Goal: Information Seeking & Learning: Understand process/instructions

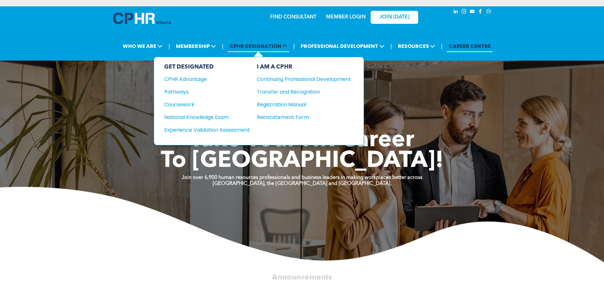
click at [233, 43] on span "CPHR DESIGNATION" at bounding box center [259, 46] width 62 height 12
click at [194, 78] on div "CPHR Advantage" at bounding box center [202, 79] width 77 height 8
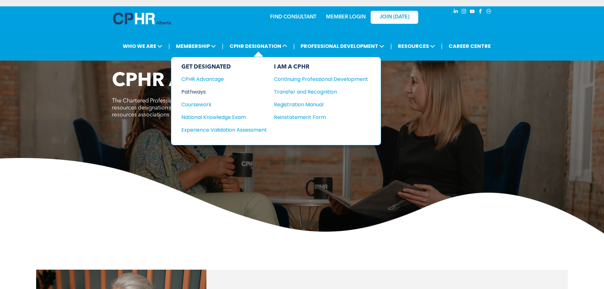
click at [205, 95] on div "Pathways" at bounding box center [219, 92] width 77 height 8
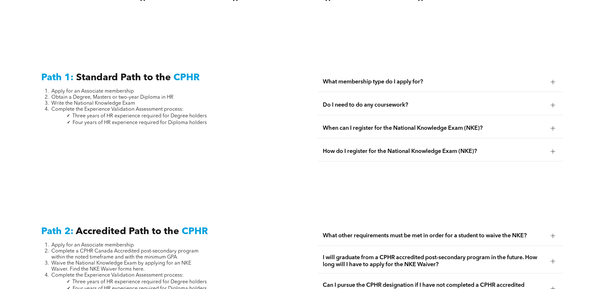
scroll to position [857, 0]
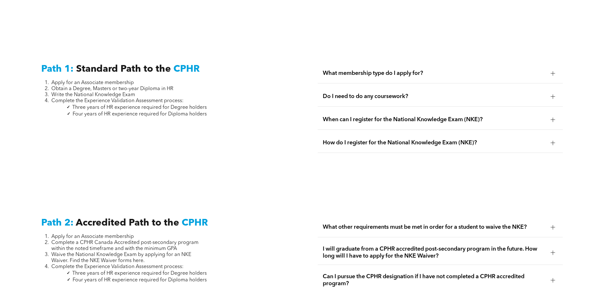
click at [114, 67] on div "Path 1: Standard Path to the CPHR Apply for an Associate membership Obtain a De…" at bounding box center [163, 111] width 255 height 106
click at [157, 65] on span "Standard Path to the" at bounding box center [123, 69] width 95 height 10
click at [347, 93] on span "Do I need to do any coursework?" at bounding box center [434, 96] width 223 height 7
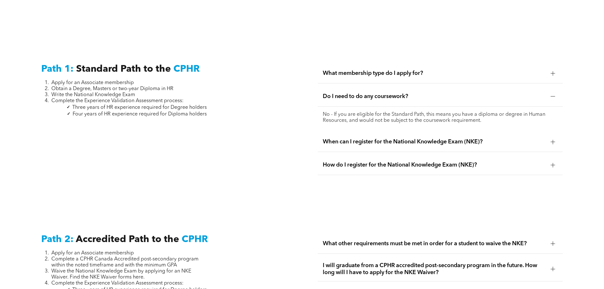
click at [347, 93] on span "Do I need to do any coursework?" at bounding box center [434, 96] width 223 height 7
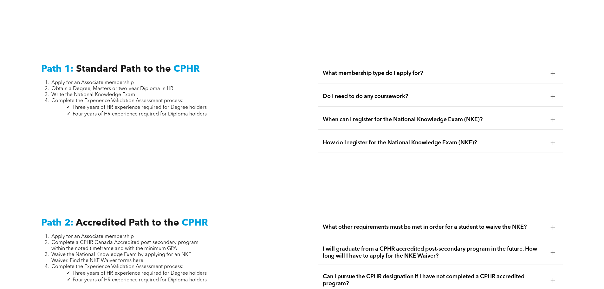
click at [355, 116] on span "When can I register for the National Knowledge Exam (NKE)?" at bounding box center [434, 119] width 223 height 7
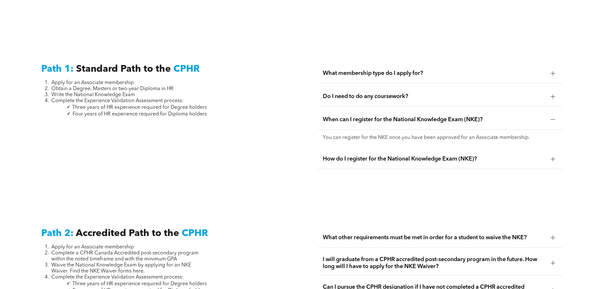
click at [355, 116] on span "When can I register for the National Knowledge Exam (NKE)?" at bounding box center [434, 119] width 223 height 7
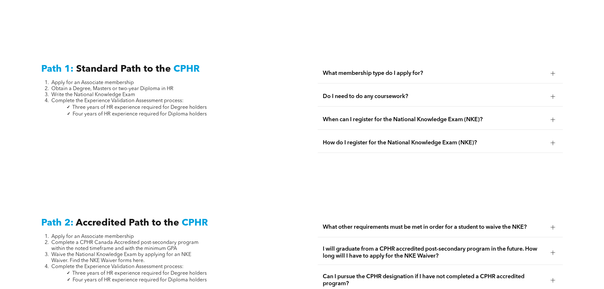
click at [360, 110] on div "When can I register for the National Knowledge Exam (NKE)?" at bounding box center [440, 120] width 245 height 20
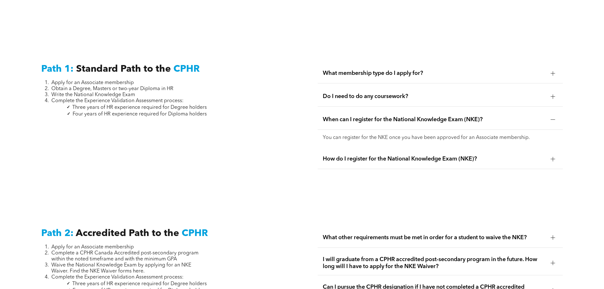
click at [360, 116] on span "When can I register for the National Knowledge Exam (NKE)?" at bounding box center [434, 119] width 223 height 7
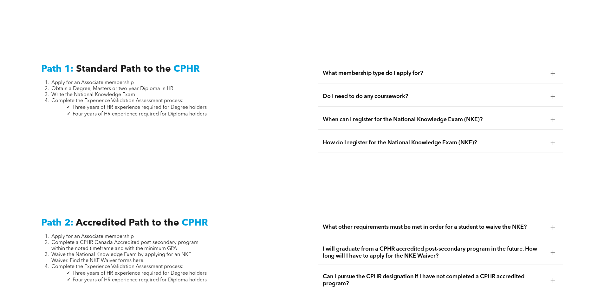
click at [362, 142] on div "How do I register for the National Knowledge Exam (NKE)?" at bounding box center [440, 143] width 245 height 20
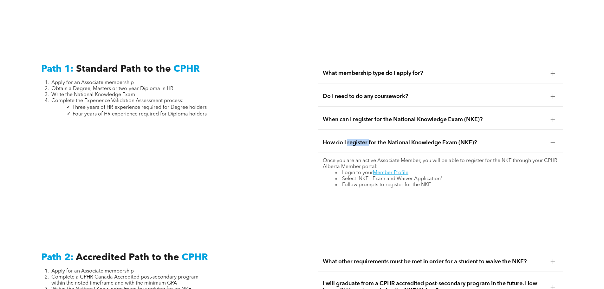
click at [362, 142] on div "How do I register for the National Knowledge Exam (NKE)?" at bounding box center [440, 143] width 245 height 20
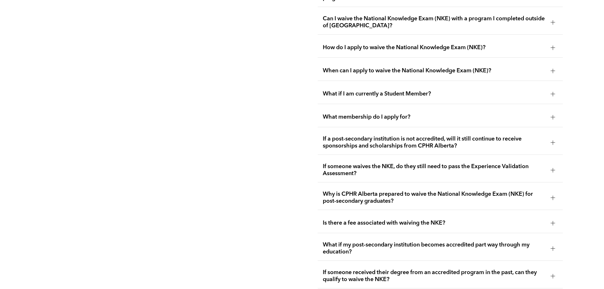
scroll to position [983, 0]
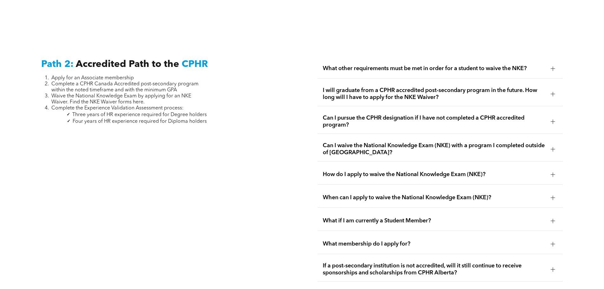
click at [113, 106] on span "Complete the Experience Validation Assessment process:" at bounding box center [117, 108] width 132 height 5
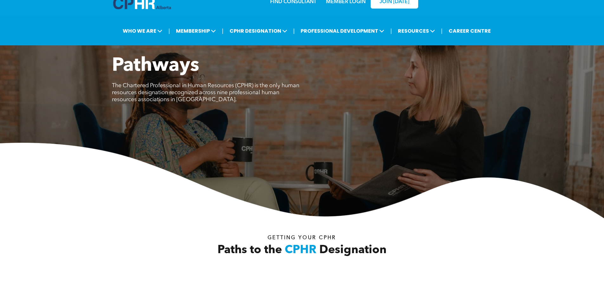
scroll to position [0, 0]
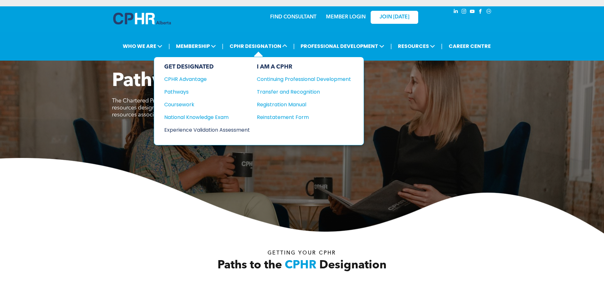
click at [181, 132] on div "Experience Validation Assessment" at bounding box center [202, 130] width 77 height 8
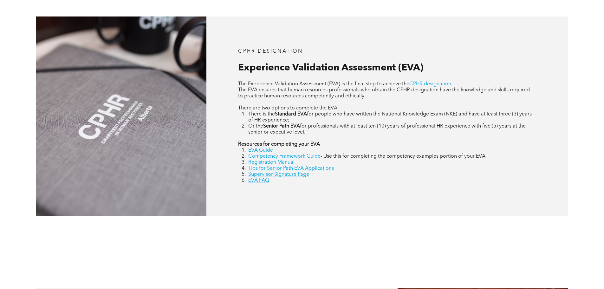
scroll to position [286, 0]
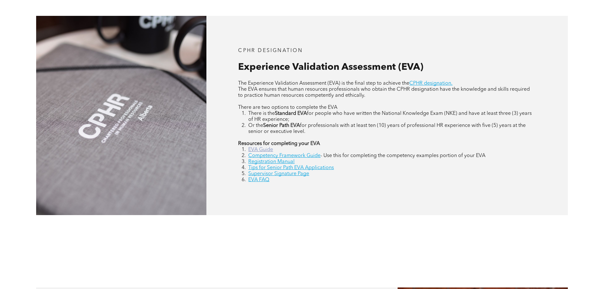
click at [266, 151] on link "EVA Guide" at bounding box center [260, 149] width 25 height 5
click at [297, 155] on link "Competency Framework Guide" at bounding box center [284, 155] width 72 height 5
click at [269, 162] on link "Registration Manual" at bounding box center [271, 161] width 46 height 5
click at [280, 175] on link "Supervisor Signature Page" at bounding box center [278, 173] width 61 height 5
click at [253, 181] on link "EVA FAQ" at bounding box center [258, 179] width 21 height 5
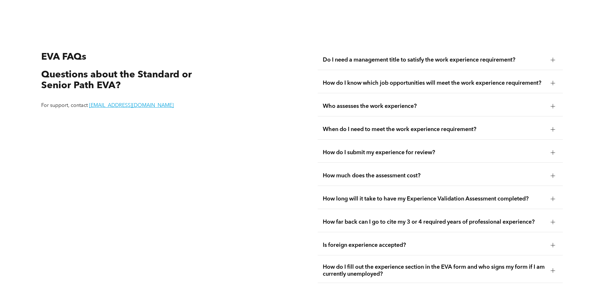
scroll to position [1194, 0]
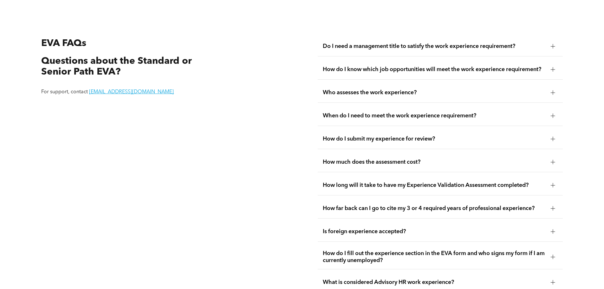
click at [402, 43] on span "Do I need a management title to satisfy the work experience requirement?" at bounding box center [434, 46] width 223 height 7
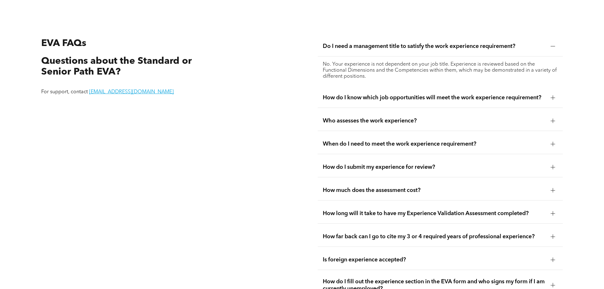
click at [367, 94] on span "How do I know which job opportunities will meet the work experience requirement?" at bounding box center [434, 97] width 223 height 7
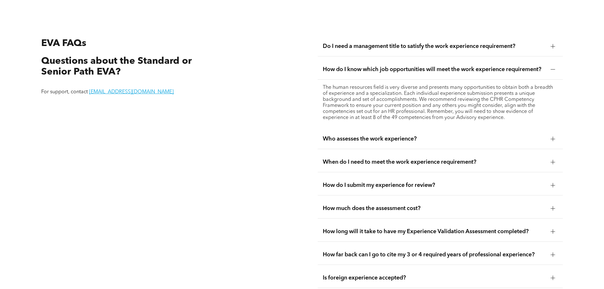
click at [392, 135] on span "Who assesses the work experience?" at bounding box center [434, 138] width 223 height 7
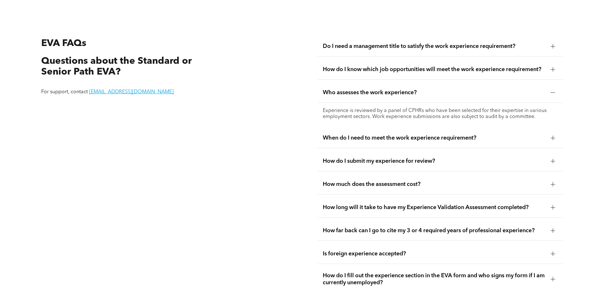
click at [368, 135] on span "When do I need to meet the work experience requirement?" at bounding box center [434, 138] width 223 height 7
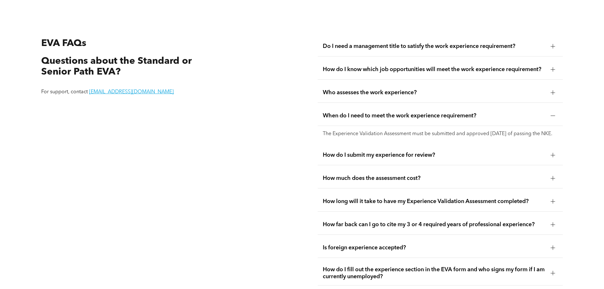
click at [394, 157] on span "How do I submit my experience for review?" at bounding box center [434, 155] width 223 height 7
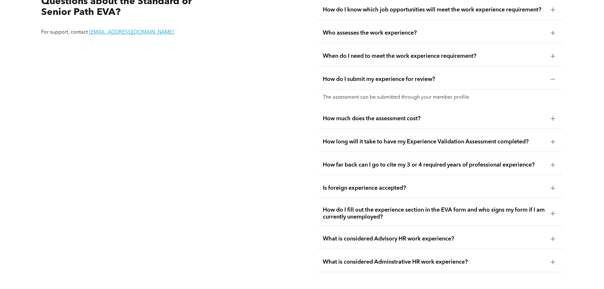
scroll to position [1258, 0]
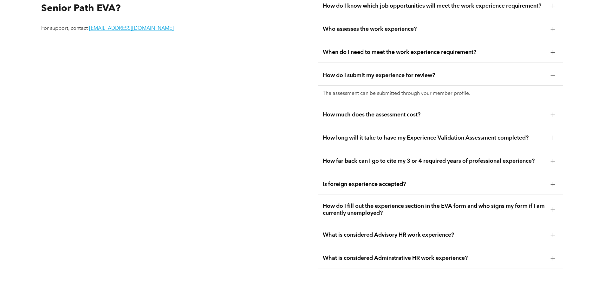
click at [392, 112] on div "How much does the assessment cost?" at bounding box center [440, 115] width 245 height 20
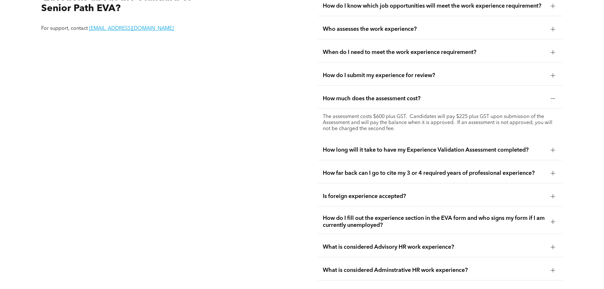
click at [402, 147] on span "How long will it take to have my Experience Validation Assessment completed?" at bounding box center [434, 150] width 223 height 7
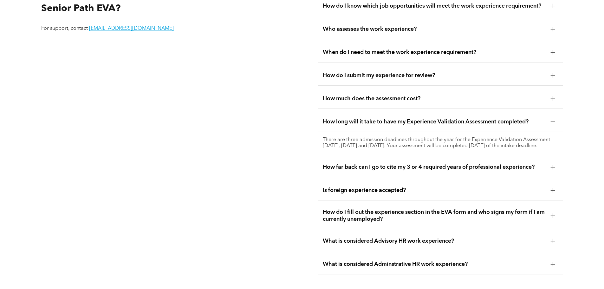
click at [410, 166] on span "How far back can I go to cite my 3 or 4 required years of professional experien…" at bounding box center [434, 167] width 223 height 7
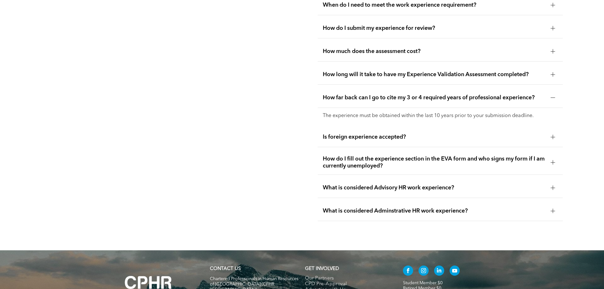
scroll to position [1289, 0]
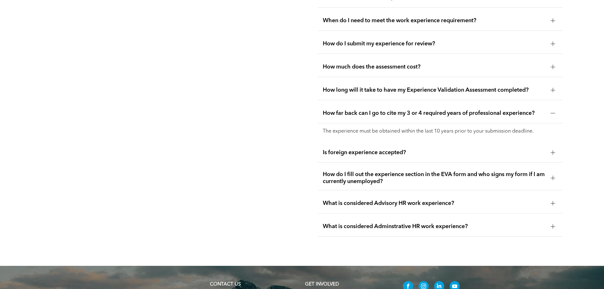
click at [347, 149] on span "Is foreign experience accepted?" at bounding box center [434, 152] width 223 height 7
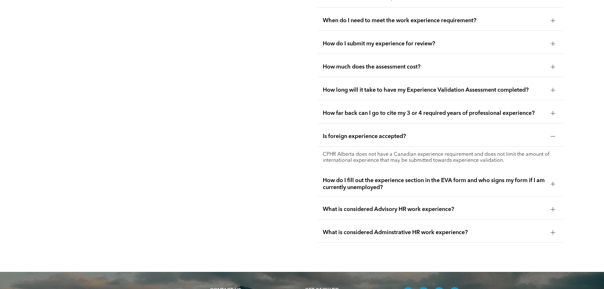
click at [389, 181] on span "How do I fill out the experience section in the EVA form and who signs my form …" at bounding box center [434, 184] width 223 height 14
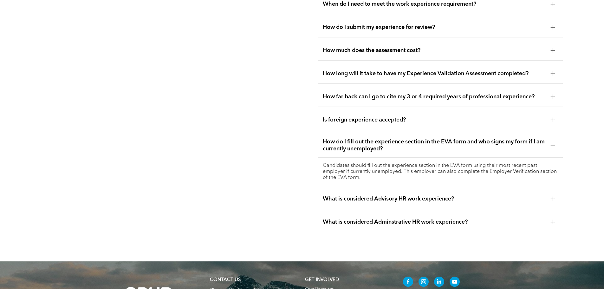
scroll to position [1321, 0]
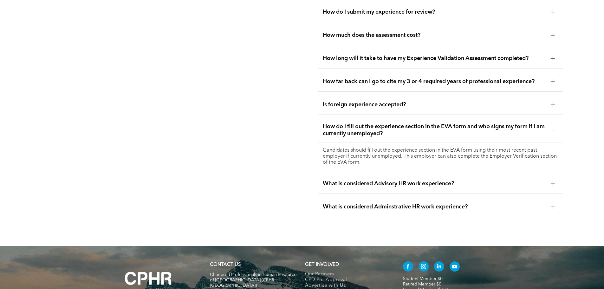
click at [383, 180] on span "What is considered Advisory HR work experience?" at bounding box center [434, 183] width 223 height 7
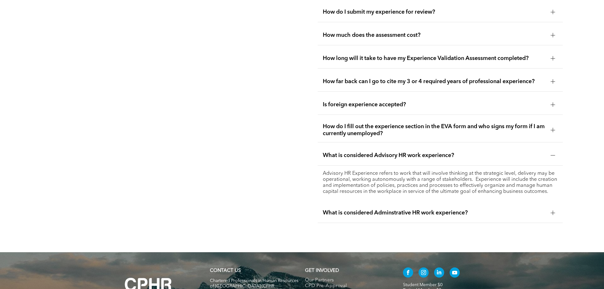
click at [385, 209] on span "What is considered Adminstrative HR work experience?" at bounding box center [434, 212] width 223 height 7
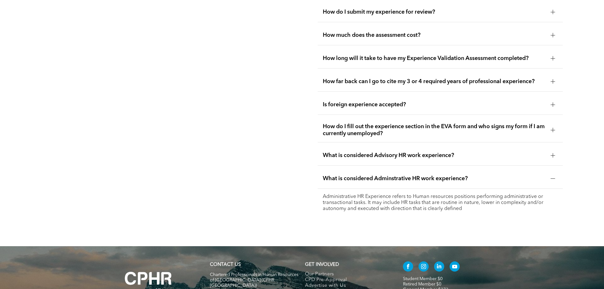
click at [588, 131] on div "EVA FAQs Questions about the Standard or Senior Path EVA? For support, contact …" at bounding box center [302, 63] width 604 height 366
